Goal: Information Seeking & Learning: Learn about a topic

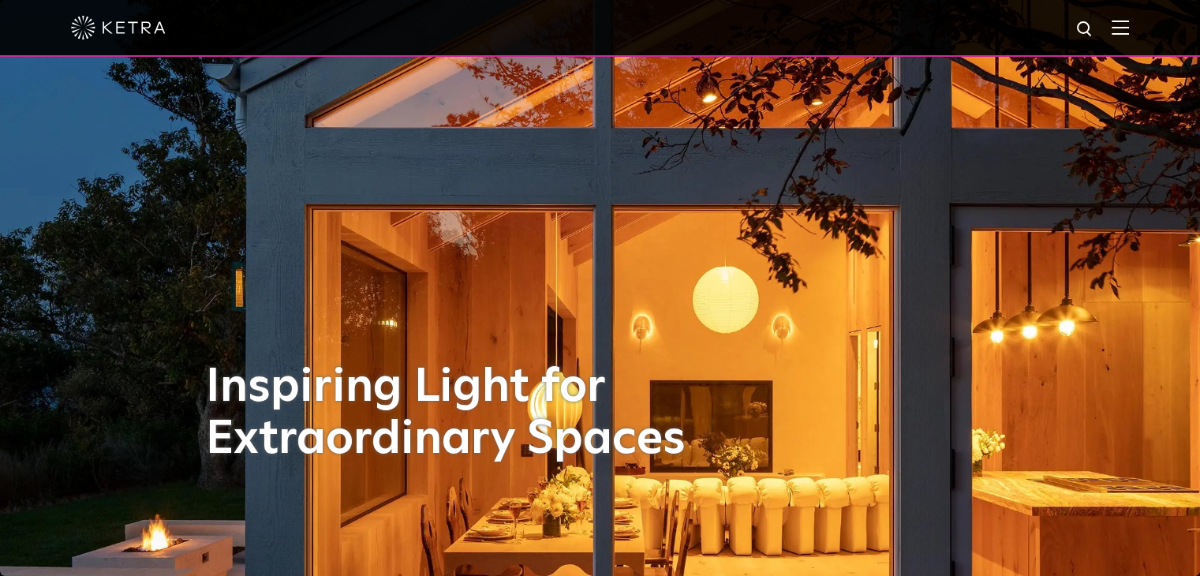
click at [1127, 33] on img at bounding box center [1120, 27] width 17 height 15
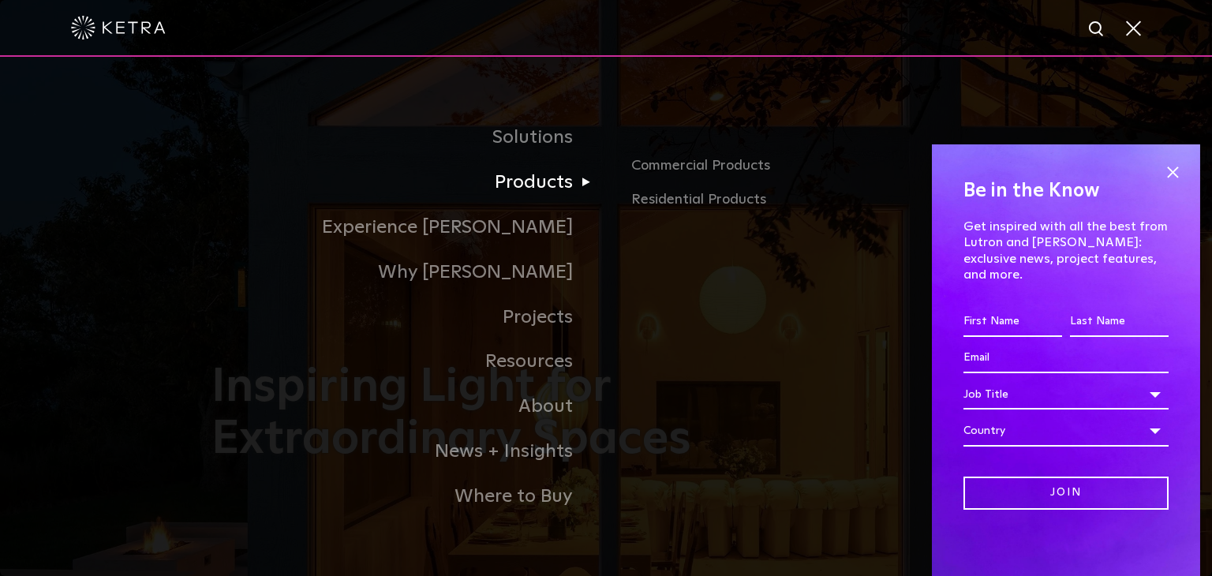
click at [546, 185] on link "Products" at bounding box center [409, 182] width 395 height 45
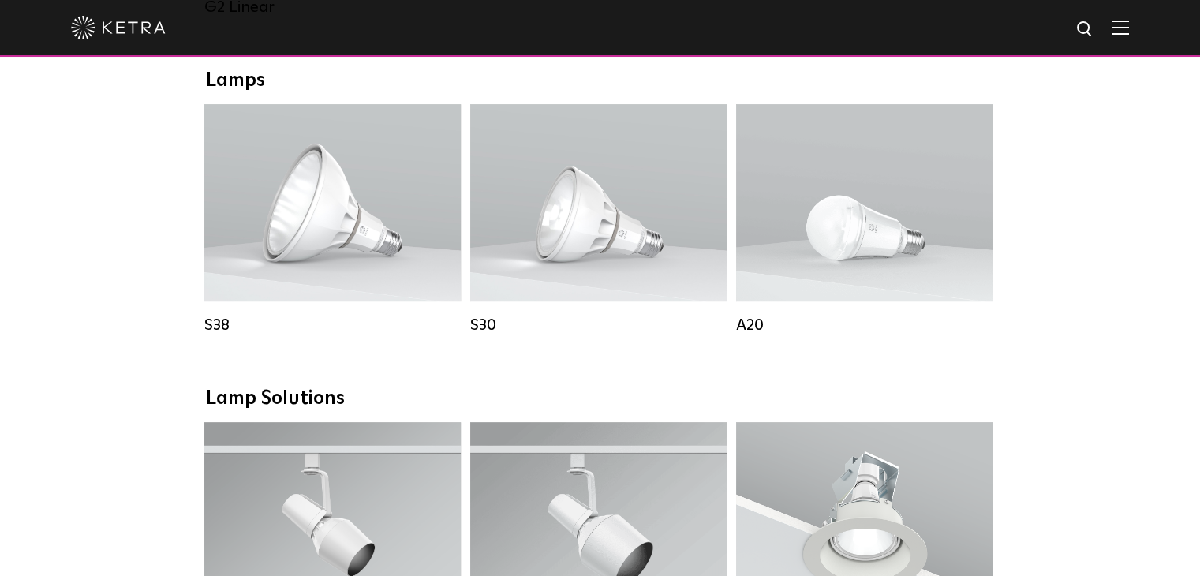
scroll to position [1133, 0]
click at [867, 249] on strong "Wattage:" at bounding box center [841, 243] width 52 height 11
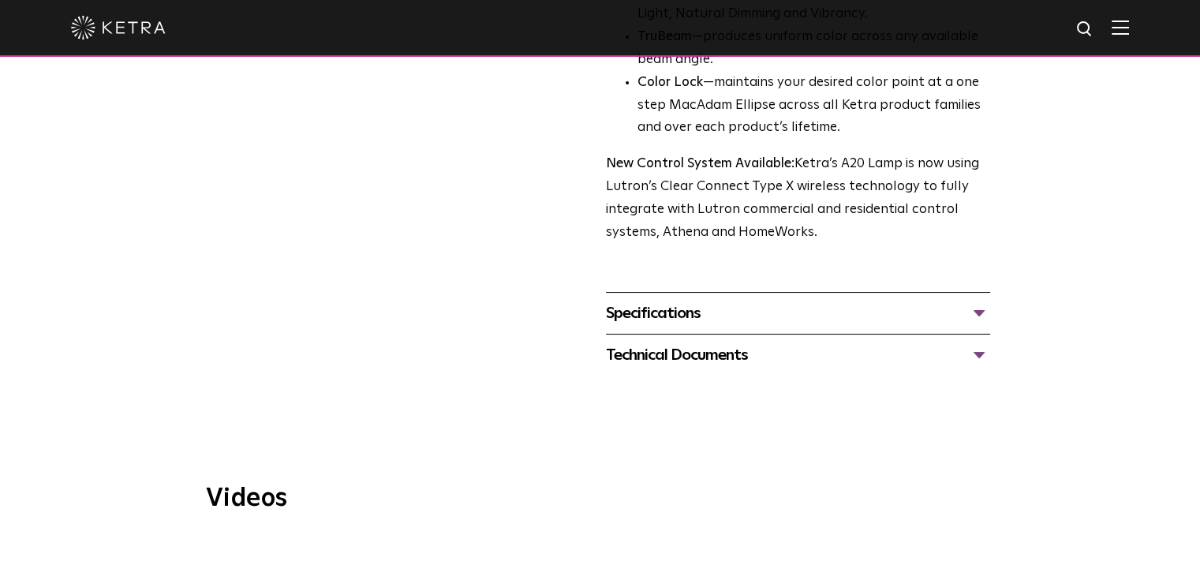
scroll to position [608, 0]
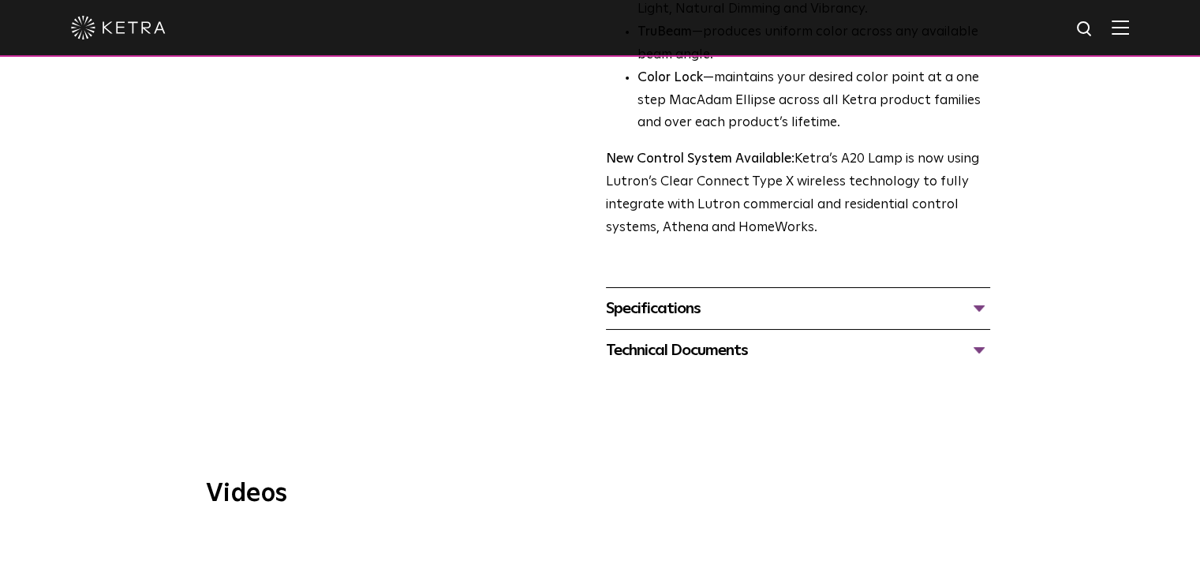
click at [839, 296] on div "Specifications" at bounding box center [798, 308] width 384 height 25
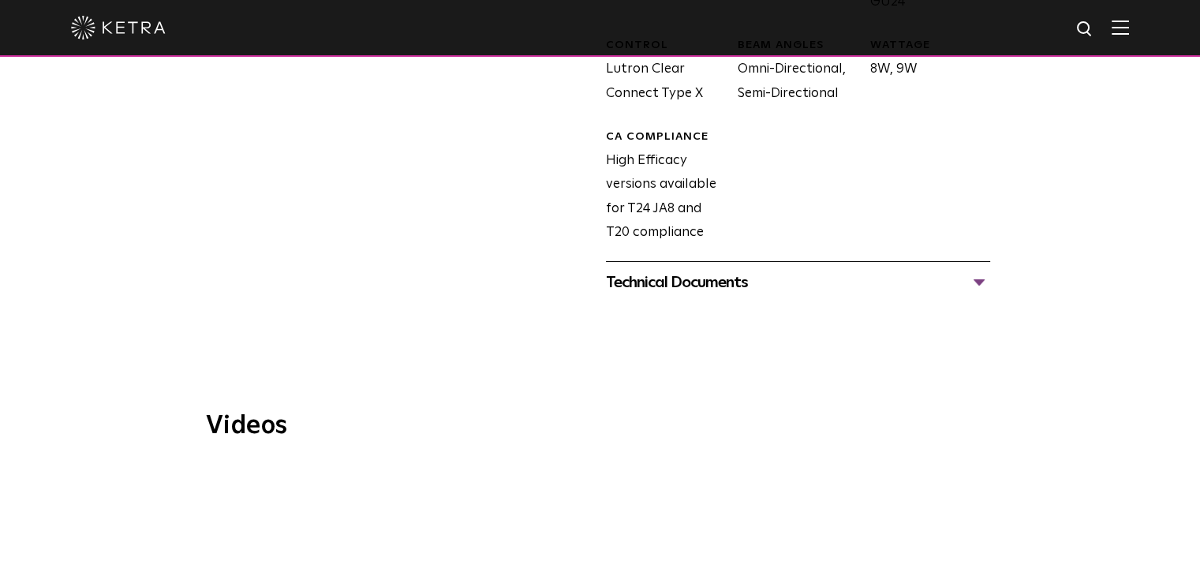
scroll to position [1027, 0]
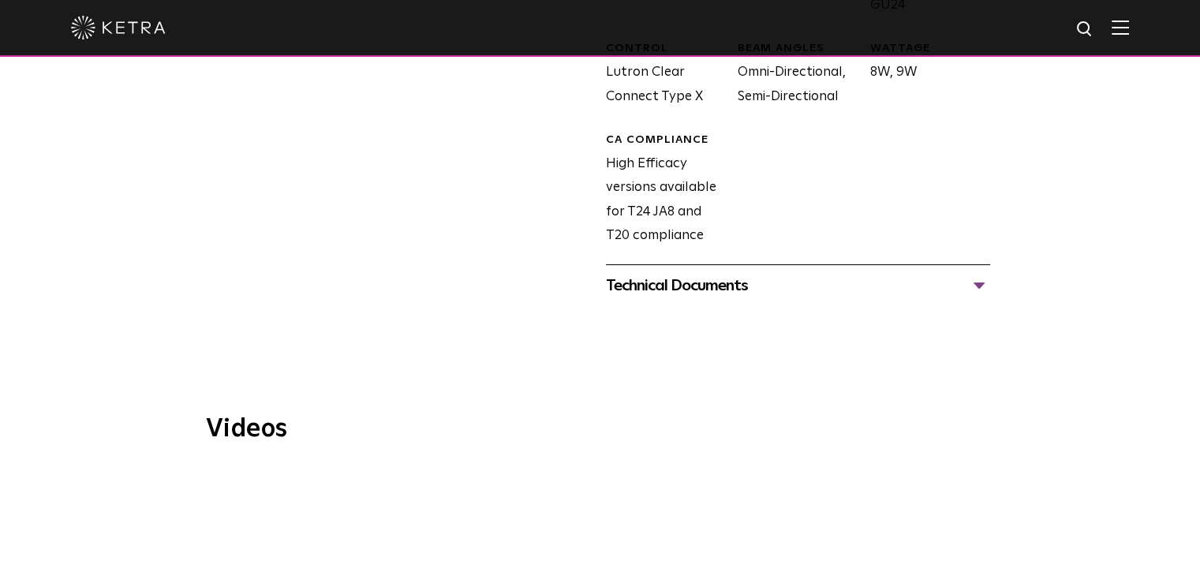
click at [788, 273] on div "Technical Documents" at bounding box center [798, 285] width 384 height 25
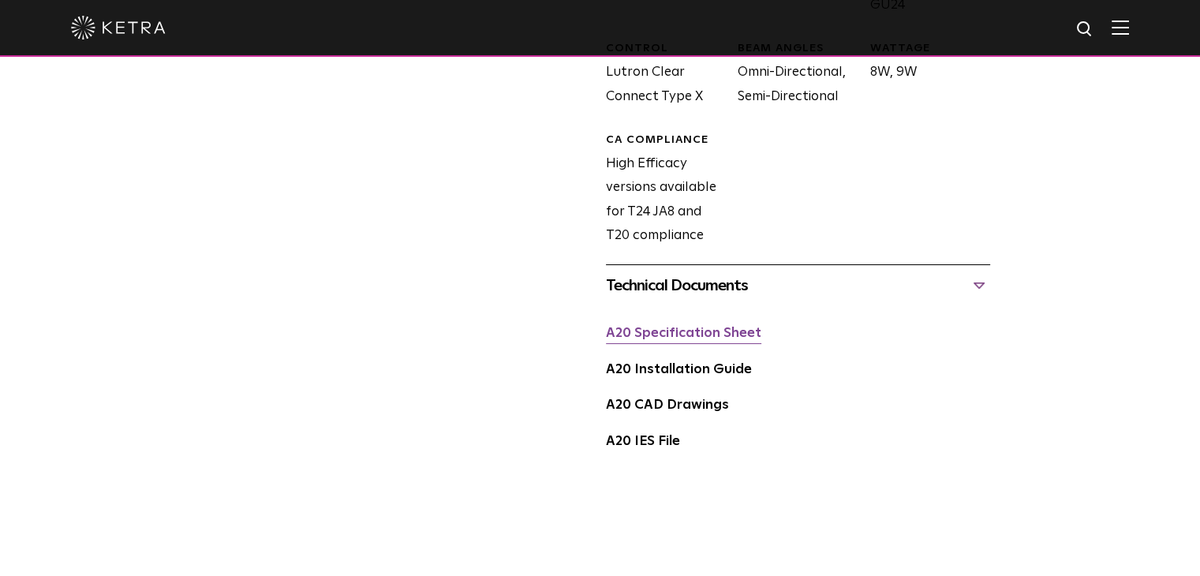
click at [723, 327] on link "A20 Specification Sheet" at bounding box center [683, 333] width 155 height 13
